Goal: Information Seeking & Learning: Learn about a topic

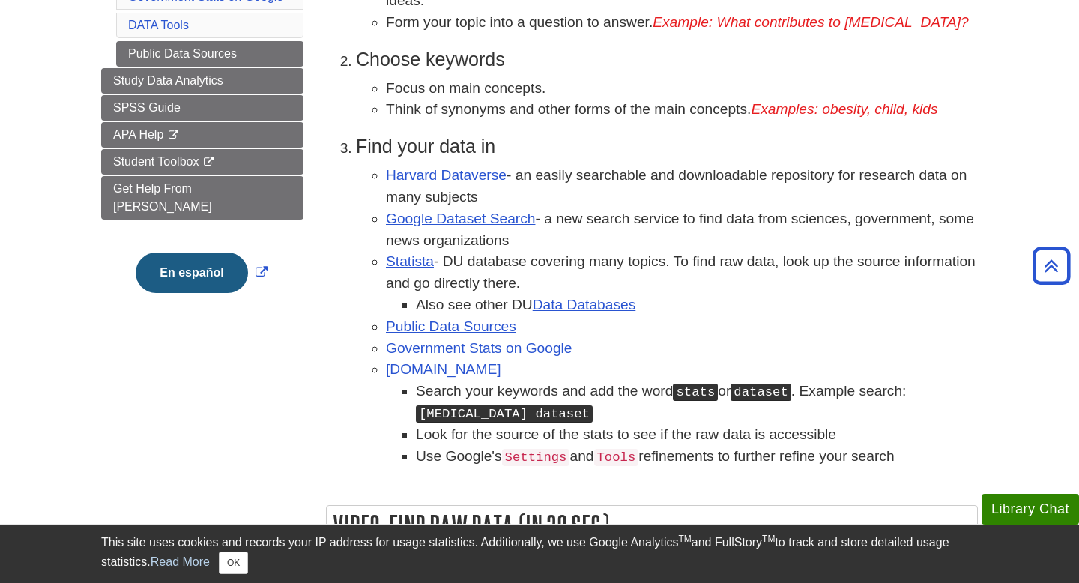
scroll to position [358, 0]
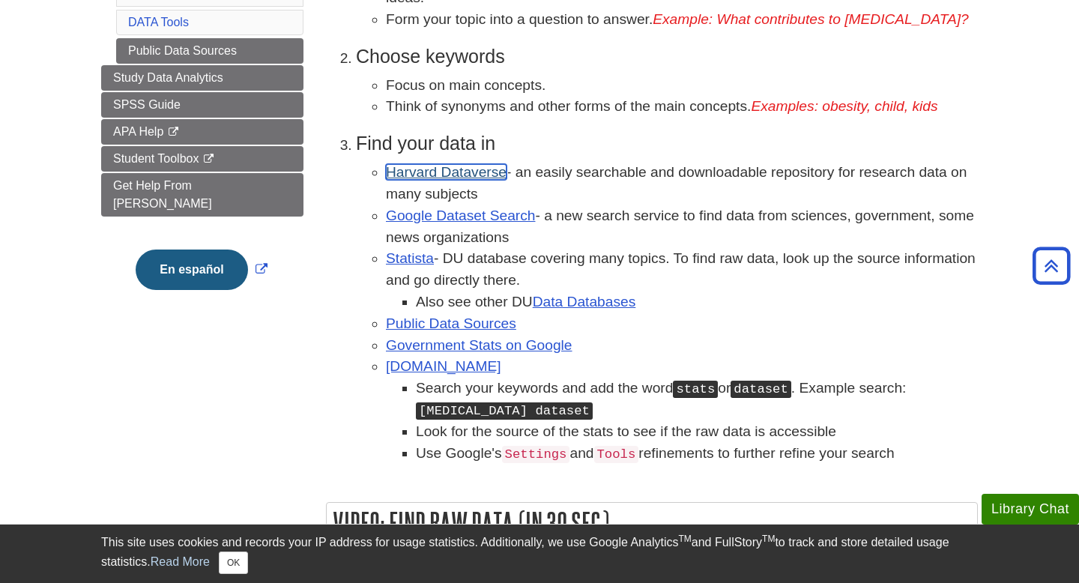
click at [436, 176] on link "Harvard Dataverse" at bounding box center [446, 172] width 121 height 16
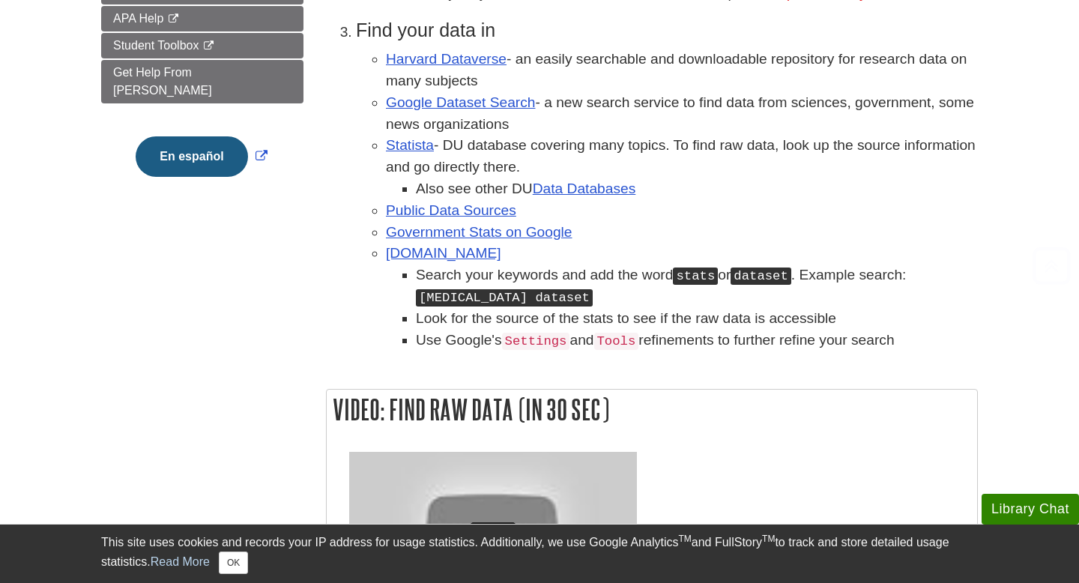
scroll to position [472, 0]
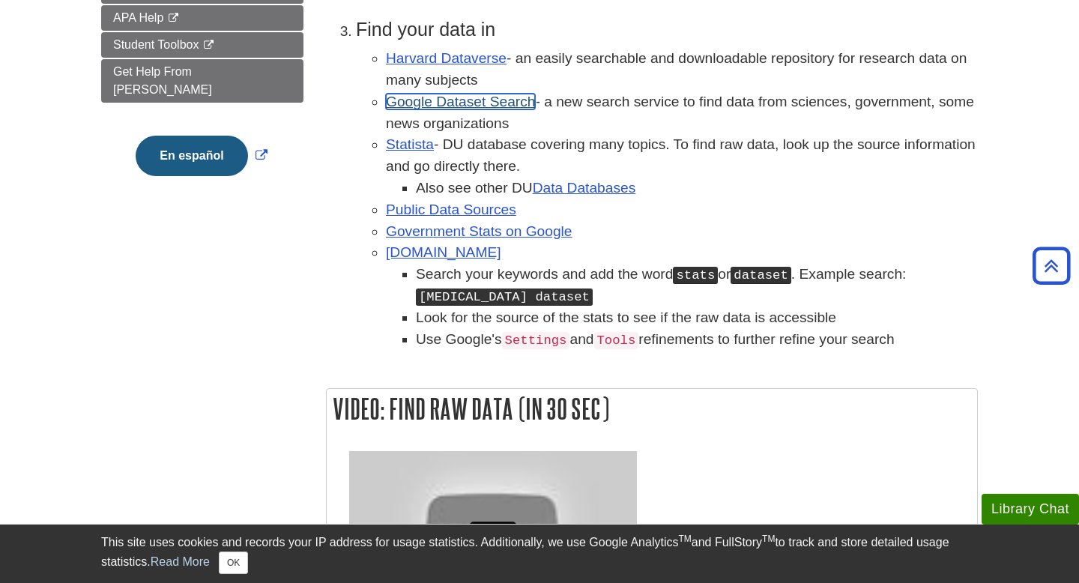
click at [437, 103] on link "Google Dataset Search" at bounding box center [460, 102] width 149 height 16
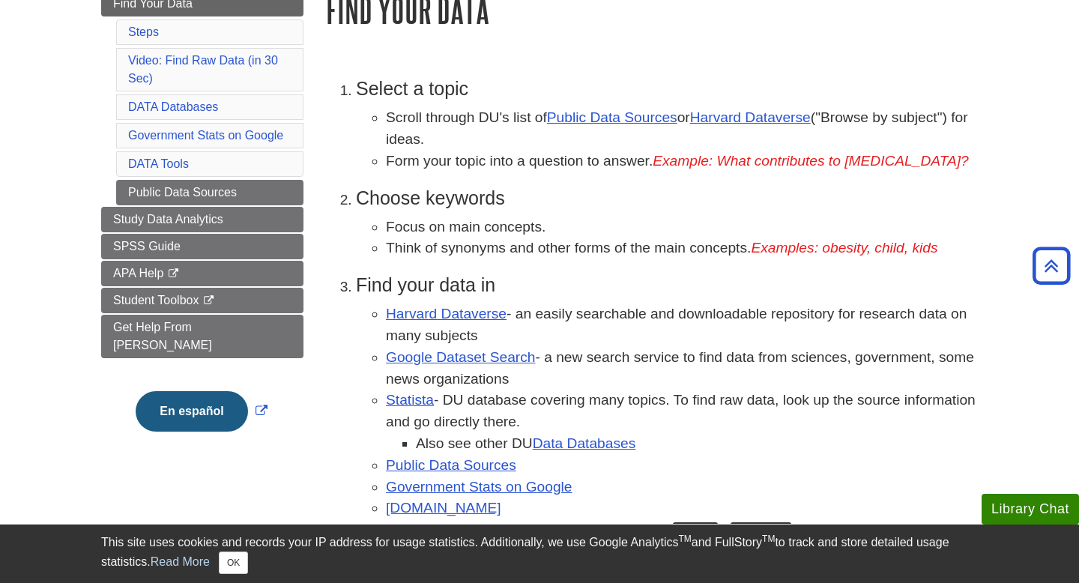
scroll to position [205, 0]
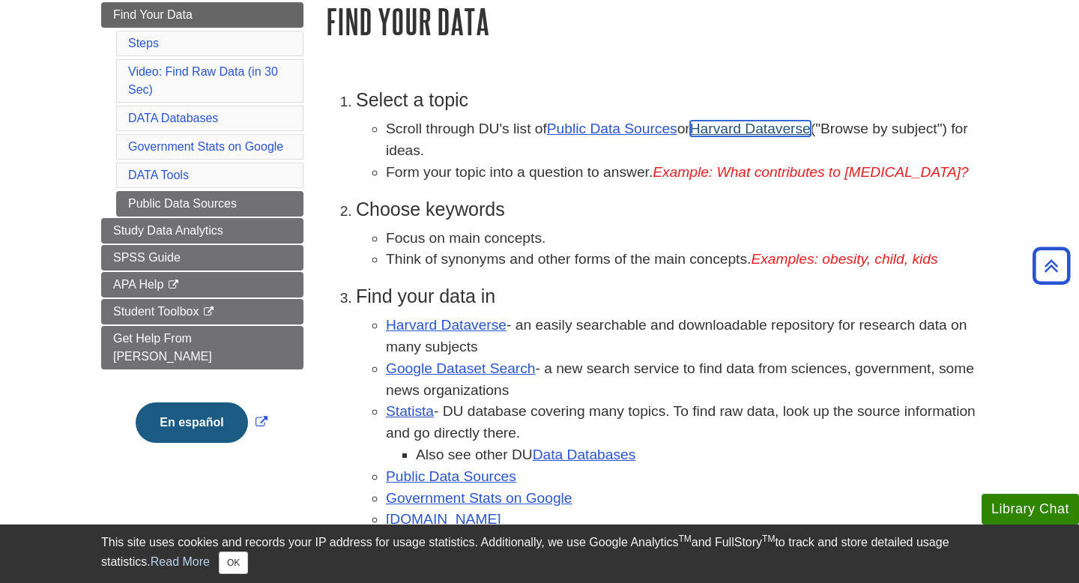
click at [748, 132] on link "Harvard Dataverse" at bounding box center [750, 129] width 121 height 16
